Goal: Transaction & Acquisition: Purchase product/service

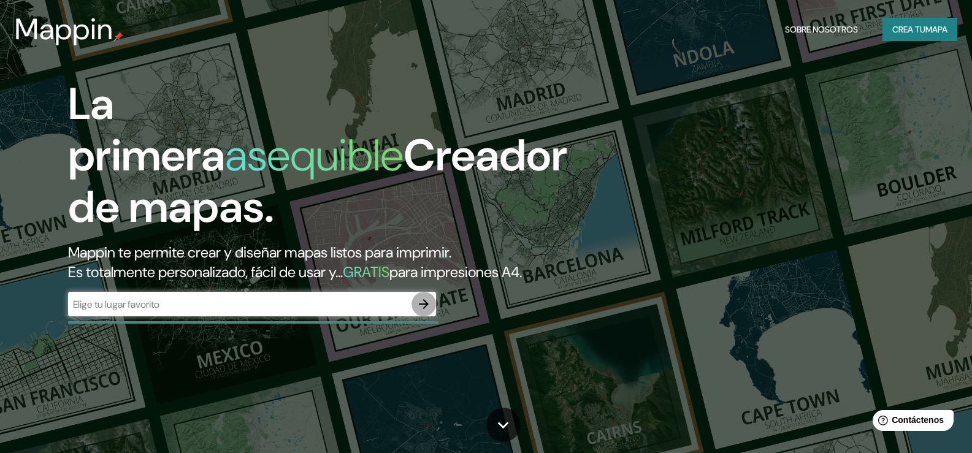
click at [423, 312] on icon "button" at bounding box center [423, 304] width 15 height 15
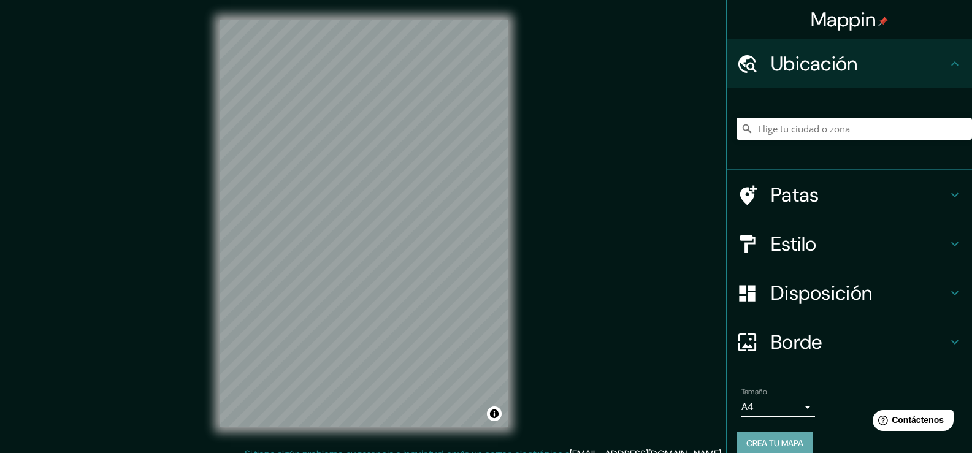
click at [773, 450] on font "Crea tu mapa" at bounding box center [774, 443] width 57 height 16
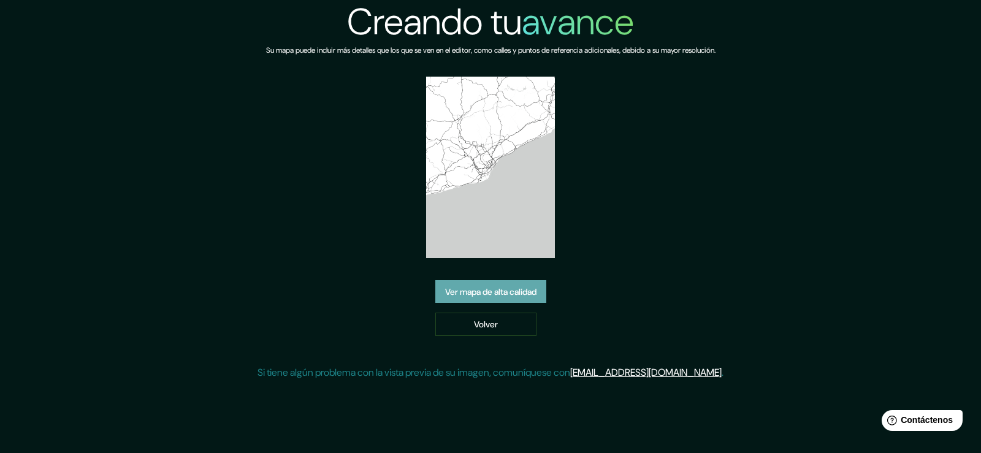
click at [483, 299] on font "Ver mapa de alta calidad" at bounding box center [490, 292] width 91 height 16
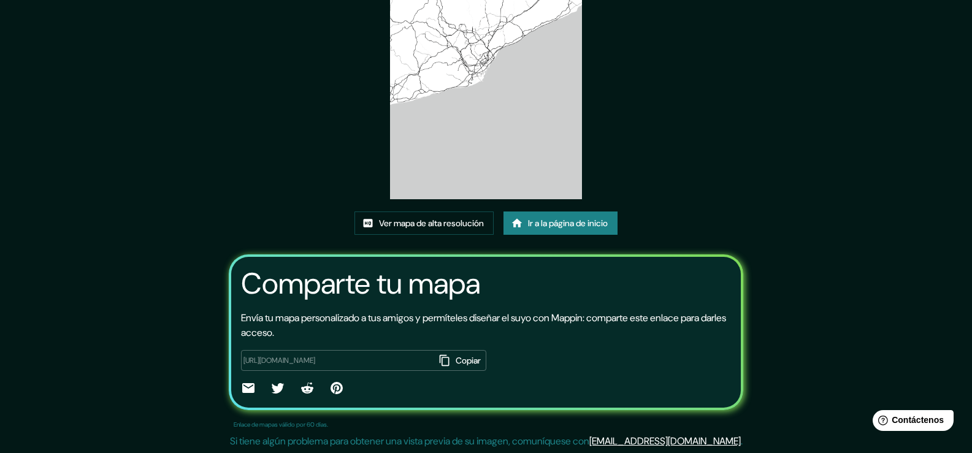
scroll to position [127, 0]
click at [575, 226] on font "Ir a la página de inicio" at bounding box center [568, 223] width 80 height 11
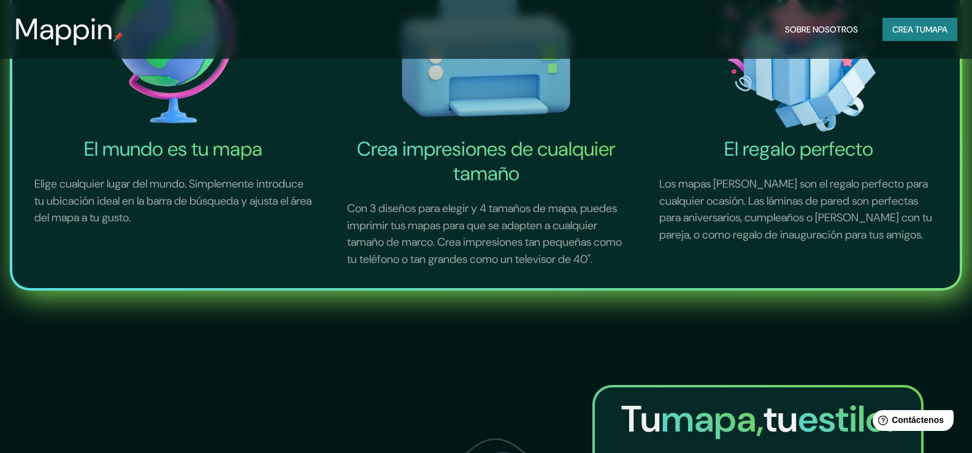
scroll to position [552, 0]
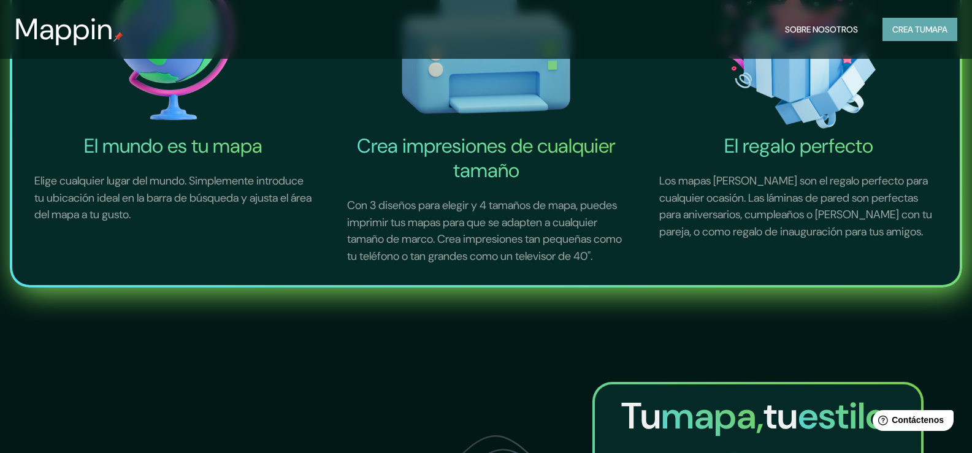
click at [925, 28] on font "mapa" at bounding box center [936, 29] width 22 height 11
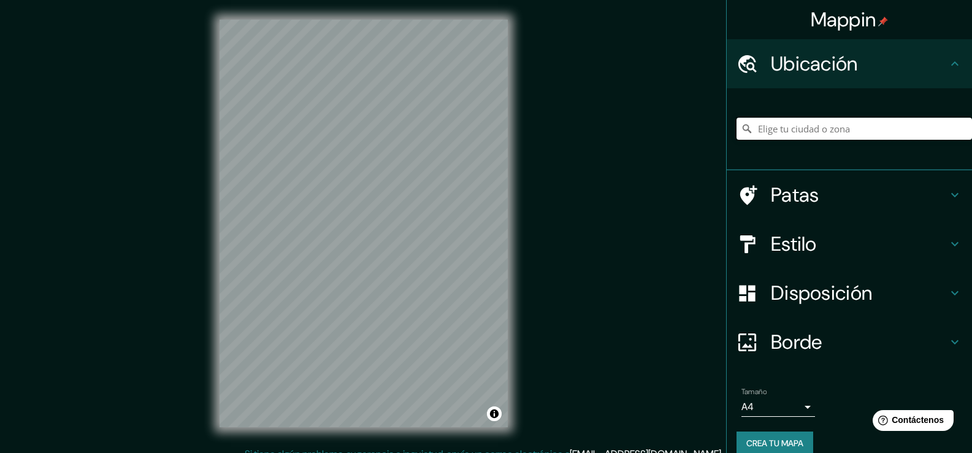
click at [818, 131] on input "Elige tu ciudad o zona" at bounding box center [854, 129] width 235 height 22
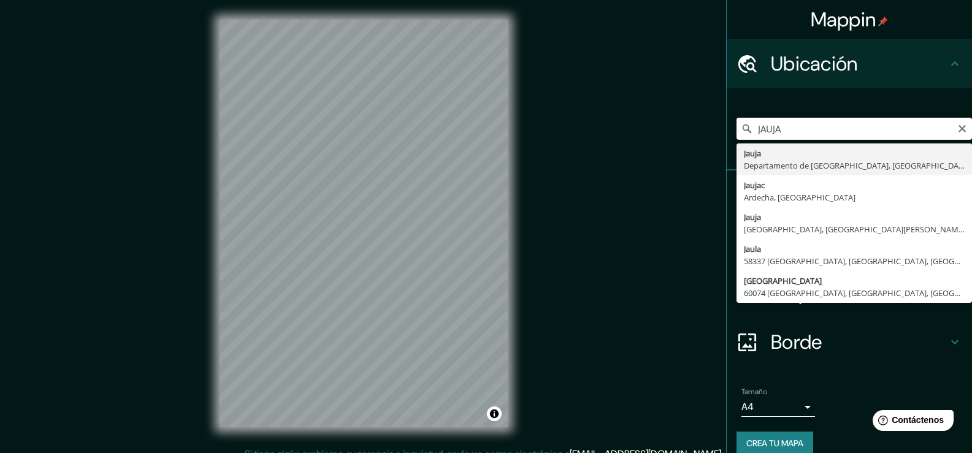
type input "Jauja, Departamento de Junín, Perú"
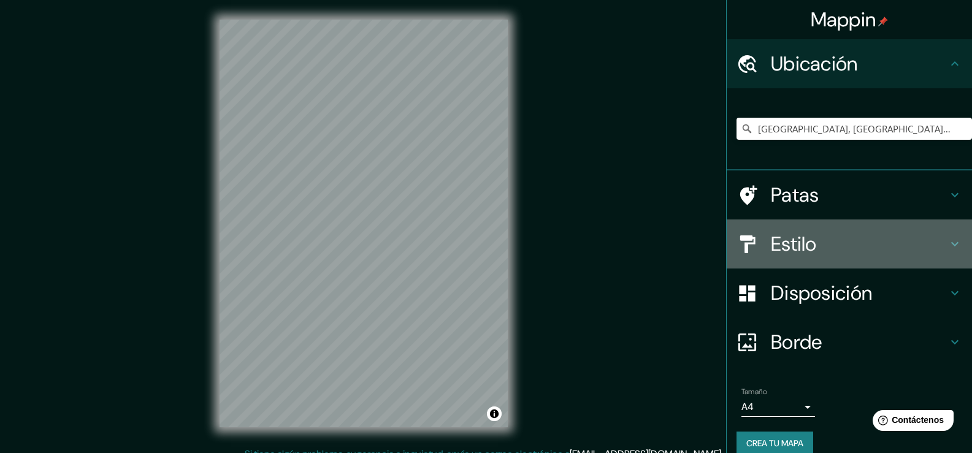
click at [948, 241] on icon at bounding box center [955, 244] width 15 height 15
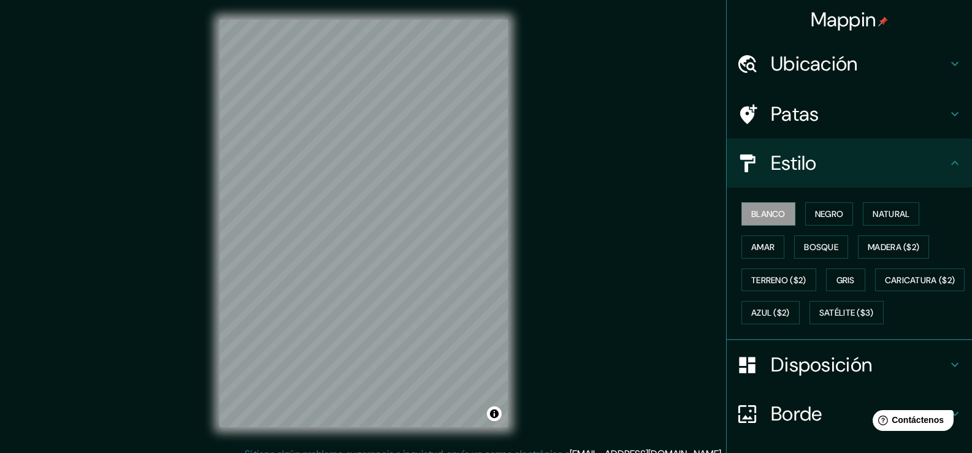
click at [948, 166] on icon at bounding box center [955, 163] width 15 height 15
click at [599, 245] on div "Mappin Ubicación Jauja, Departamento de Junín, Perú Patas Estilo Blanco Negro N…" at bounding box center [486, 233] width 972 height 467
click at [951, 115] on icon at bounding box center [954, 114] width 7 height 4
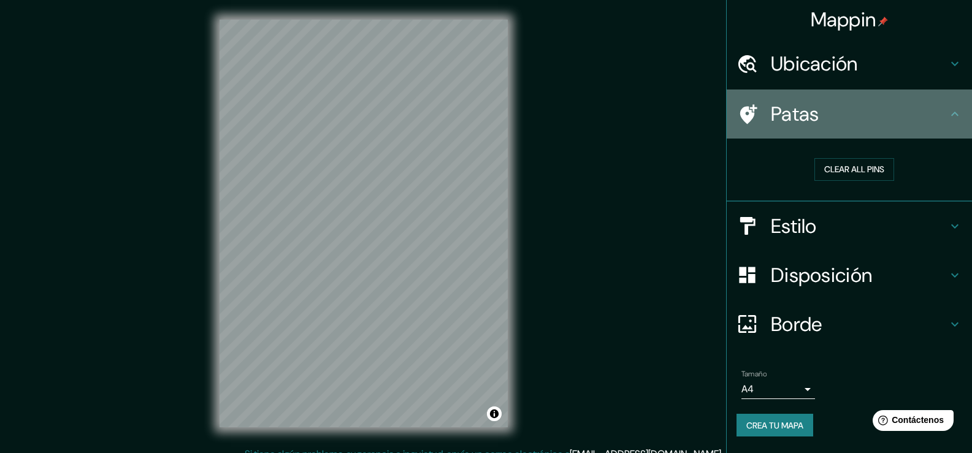
click at [948, 115] on icon at bounding box center [955, 114] width 15 height 15
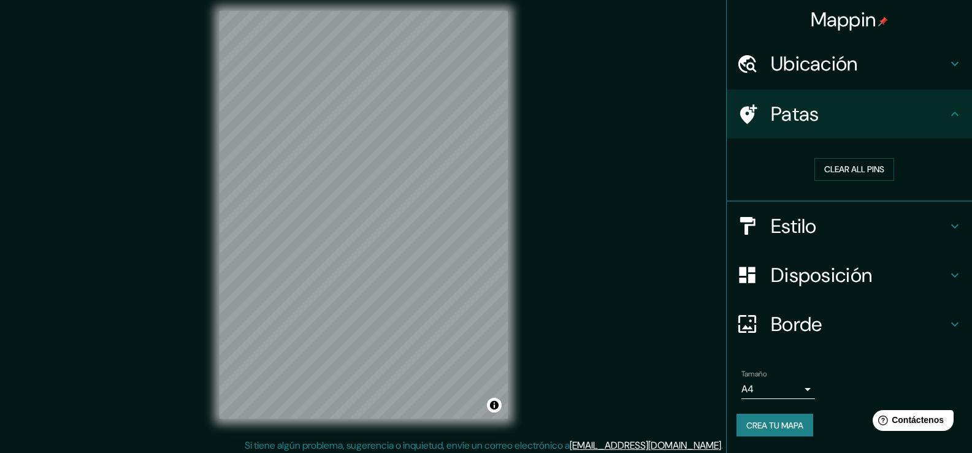
scroll to position [13, 0]
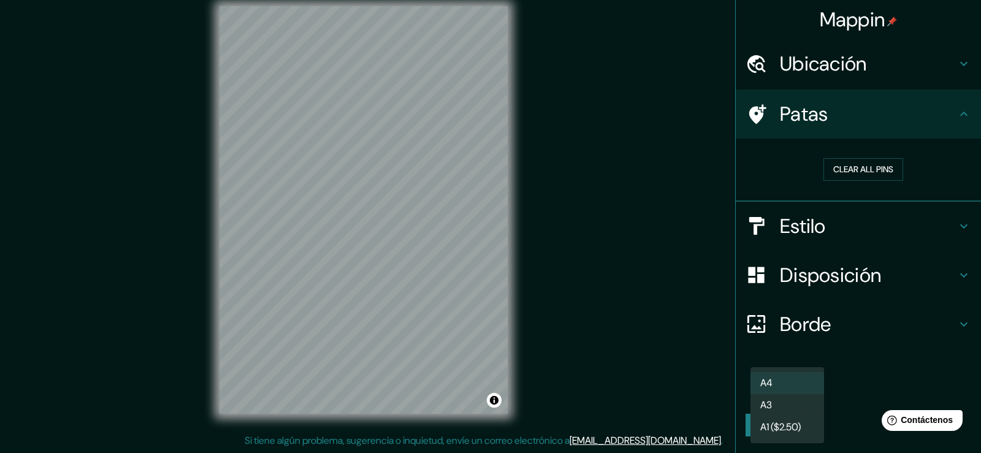
click at [807, 391] on body "Mappin Ubicación Jauja, Departamento de Junín, Perú Patas Clear all pins Estilo…" at bounding box center [490, 213] width 981 height 453
click at [676, 312] on div at bounding box center [490, 226] width 981 height 453
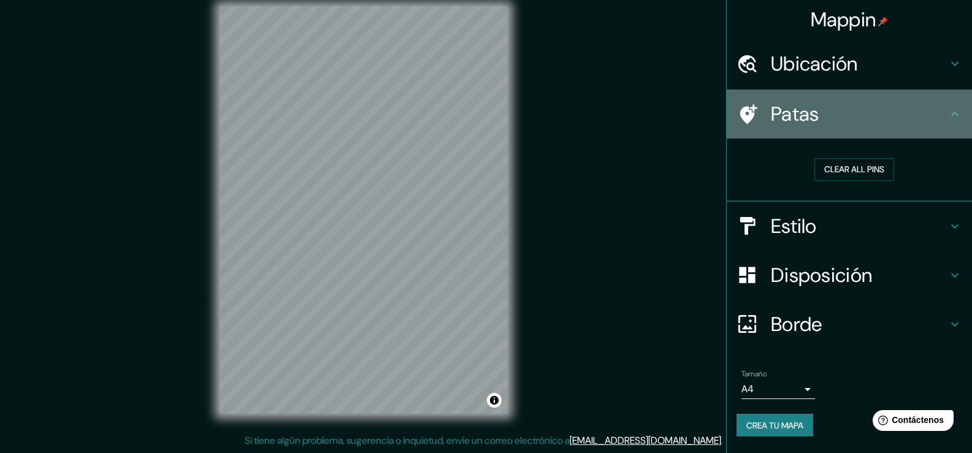
click at [956, 114] on icon at bounding box center [954, 114] width 7 height 4
click at [955, 116] on icon at bounding box center [955, 114] width 15 height 15
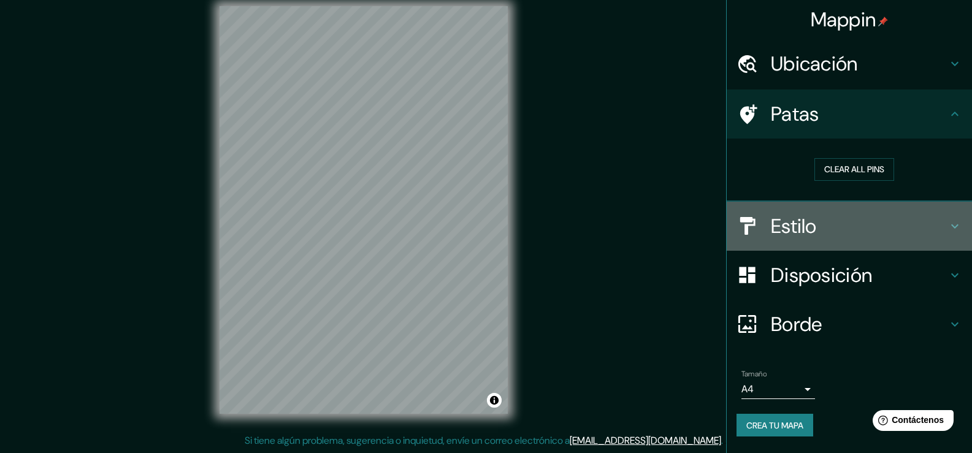
click at [954, 228] on icon at bounding box center [954, 226] width 7 height 4
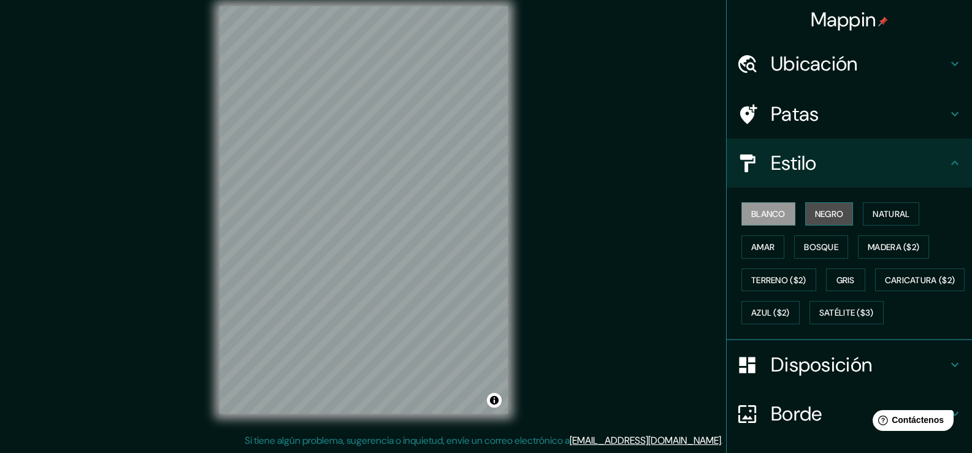
click at [826, 212] on font "Negro" at bounding box center [829, 214] width 29 height 11
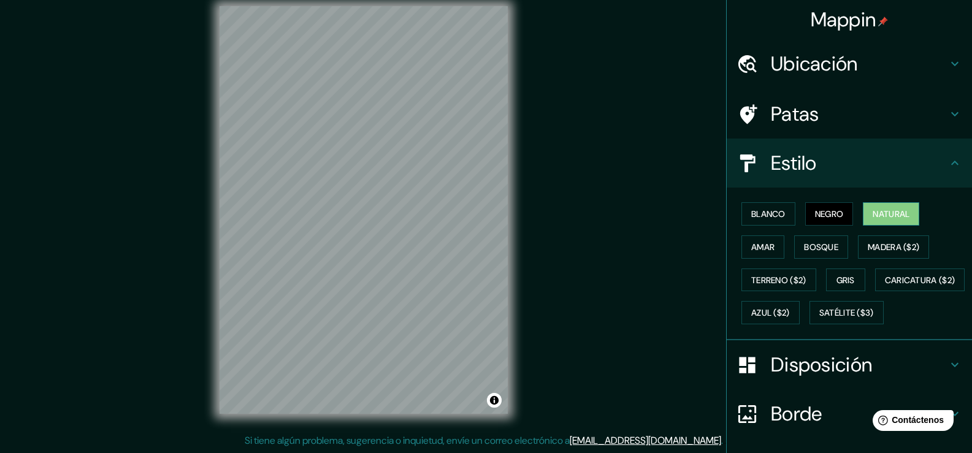
click at [883, 212] on font "Natural" at bounding box center [891, 214] width 37 height 11
click at [759, 246] on font "Amar" at bounding box center [762, 247] width 23 height 11
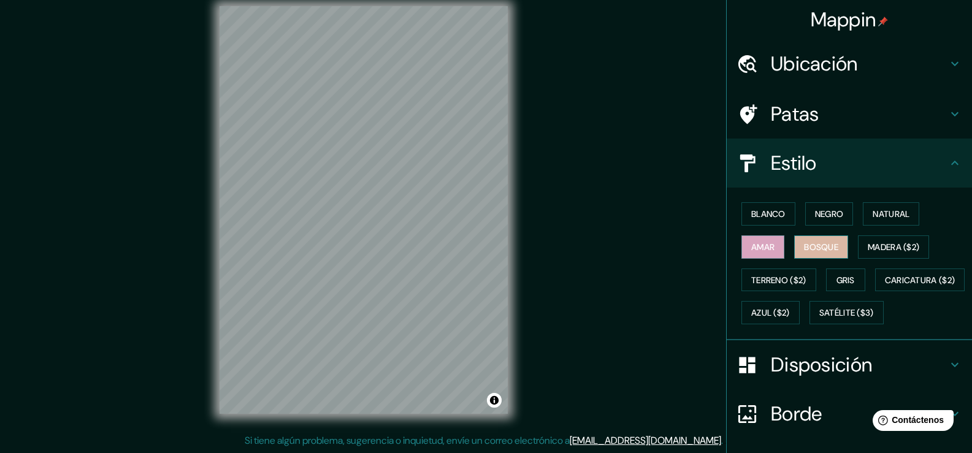
click at [815, 248] on font "Bosque" at bounding box center [821, 247] width 34 height 11
click at [878, 248] on font "Madera ($2)" at bounding box center [894, 247] width 52 height 11
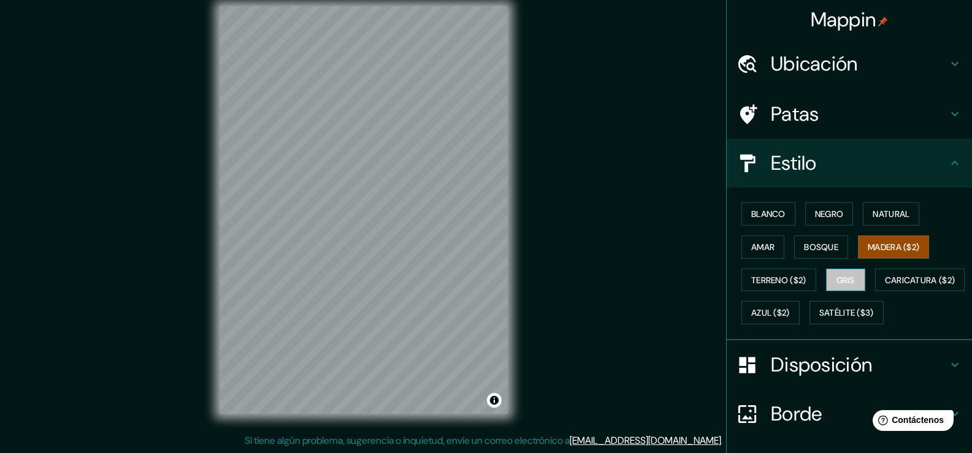
click at [838, 280] on font "Gris" at bounding box center [846, 280] width 18 height 11
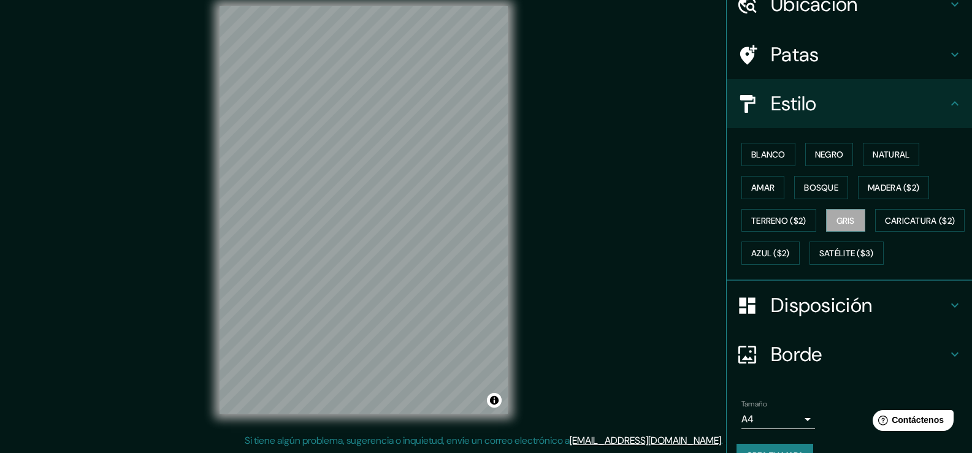
scroll to position [0, 0]
